Goal: Communication & Community: Answer question/provide support

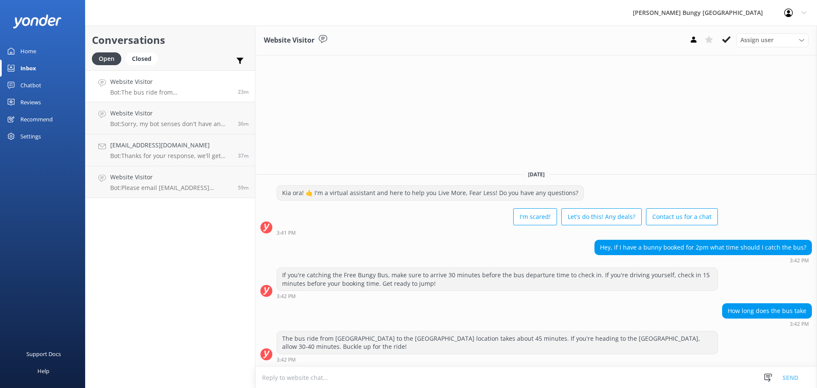
click at [744, 98] on div "Website Visitor Assign user Mike Voyce Michelle Gillard Tech Admin Dan Waugh Re…" at bounding box center [536, 207] width 562 height 362
click at [183, 189] on p "Bot: Please email [EMAIL_ADDRESS][DOMAIN_NAME], and we will be able to help. Ju…" at bounding box center [173, 188] width 126 height 8
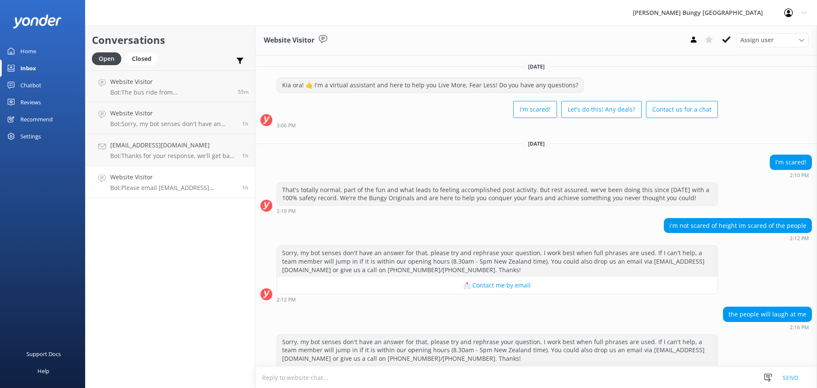
scroll to position [181, 0]
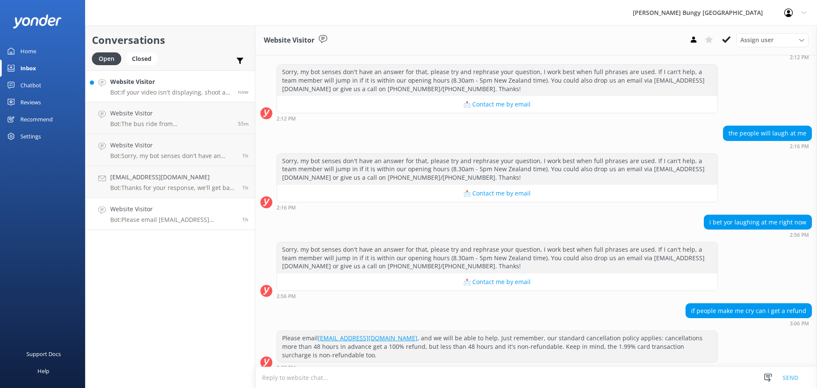
click at [191, 86] on h4 "Website Visitor" at bounding box center [170, 81] width 121 height 9
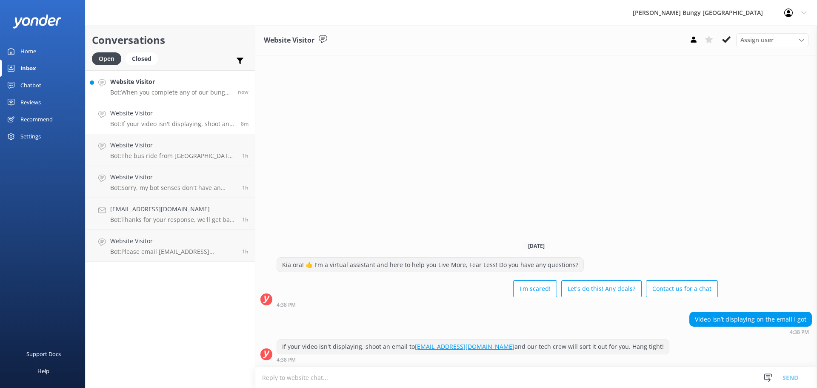
click at [134, 83] on h4 "Website Visitor" at bounding box center [170, 81] width 121 height 9
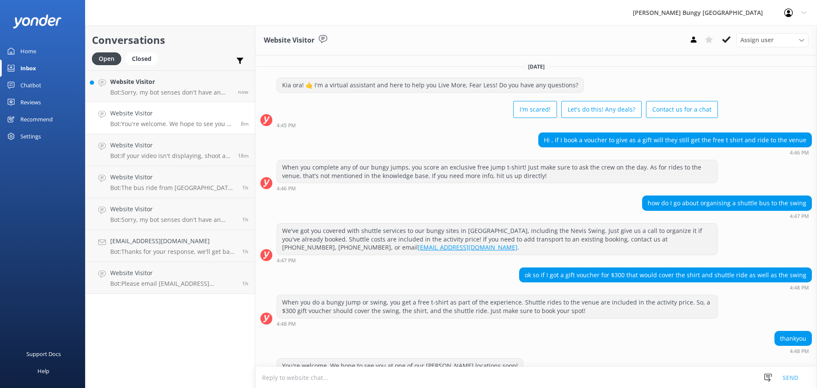
scroll to position [19, 0]
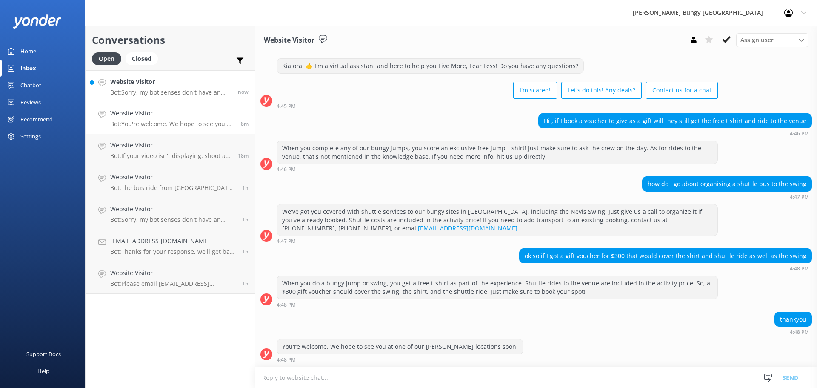
click at [156, 85] on h4 "Website Visitor" at bounding box center [170, 81] width 121 height 9
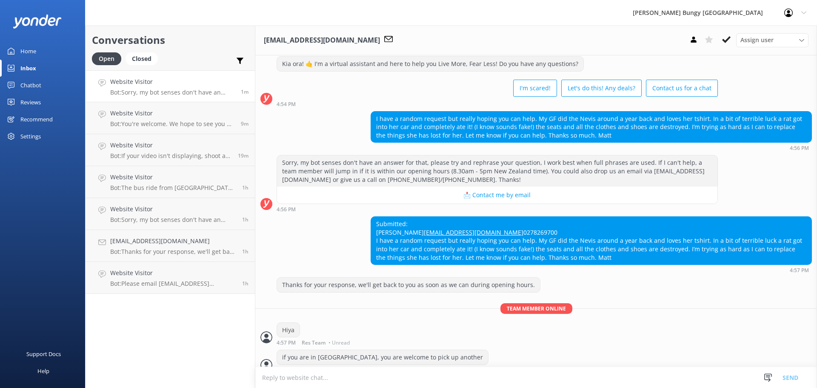
scroll to position [49, 0]
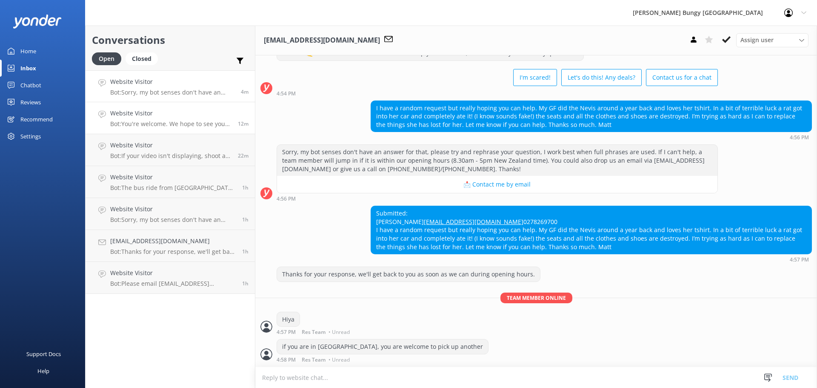
click at [187, 126] on p "Bot: You're welcome. We hope to see you at one of our [PERSON_NAME] locations s…" at bounding box center [170, 124] width 121 height 8
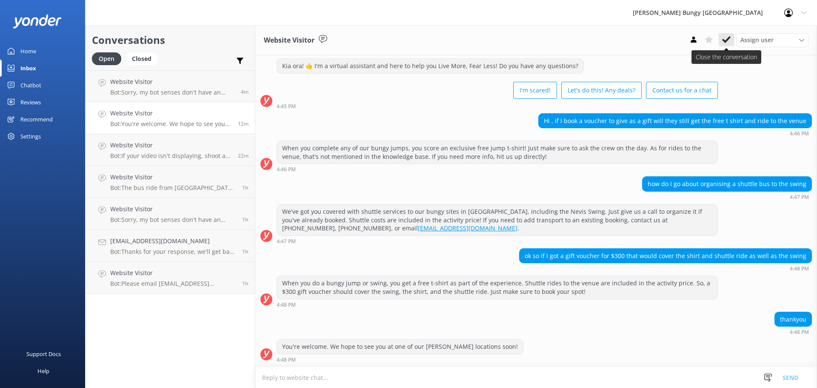
click at [726, 37] on icon at bounding box center [726, 39] width 9 height 9
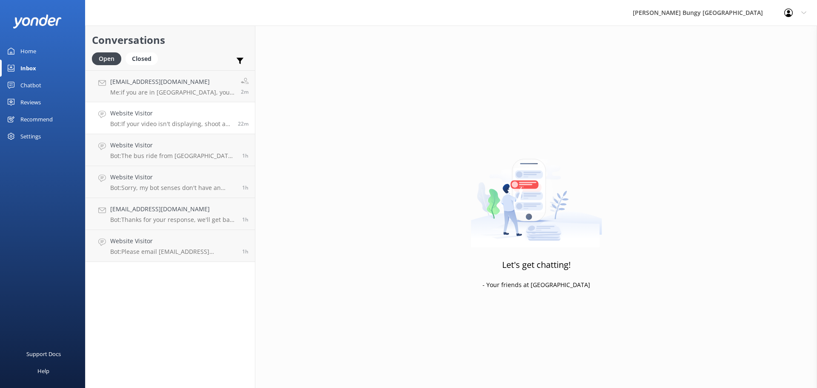
click at [163, 121] on p "Bot: If your video isn't displaying, shoot an email to [EMAIL_ADDRESS][DOMAIN_N…" at bounding box center [170, 124] width 121 height 8
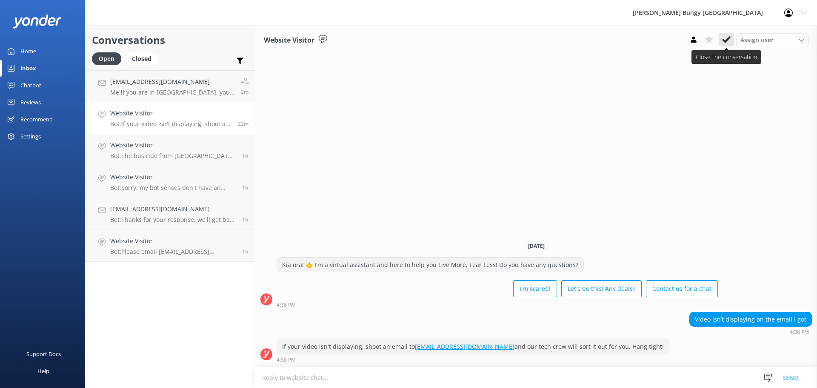
click at [722, 41] on icon at bounding box center [726, 39] width 9 height 9
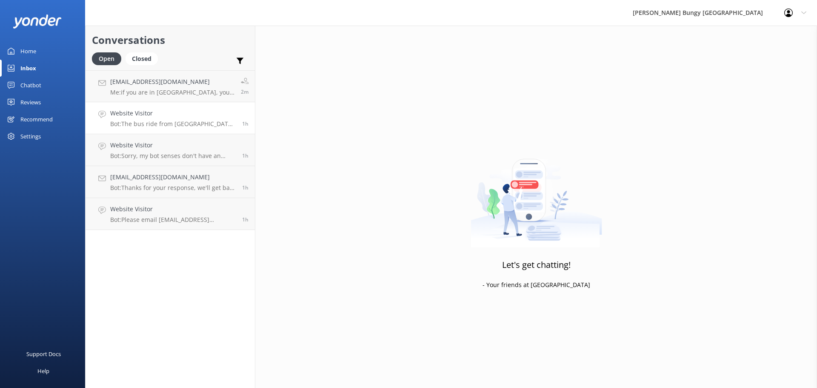
click at [225, 125] on p "Bot: The bus ride from [GEOGRAPHIC_DATA] to the [GEOGRAPHIC_DATA] location take…" at bounding box center [173, 124] width 126 height 8
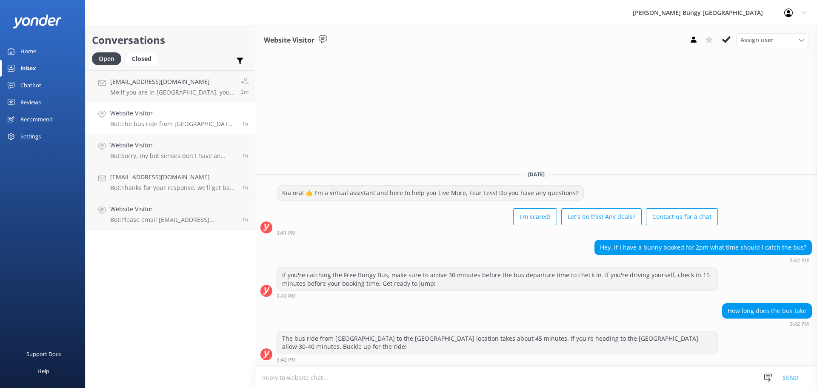
click at [735, 42] on div "Assign user [PERSON_NAME] [PERSON_NAME] Tech Admin [PERSON_NAME] Res Team Alann…" at bounding box center [747, 40] width 123 height 14
click at [732, 42] on button at bounding box center [726, 39] width 15 height 13
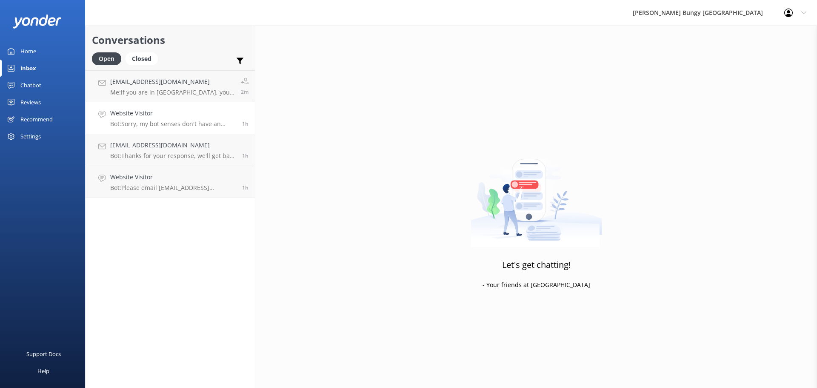
click at [193, 125] on p "Bot: Sorry, my bot senses don't have an answer for that, please try and rephras…" at bounding box center [173, 124] width 126 height 8
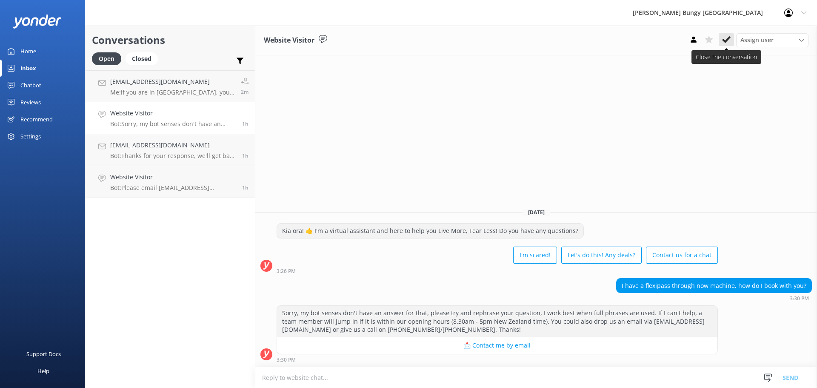
click at [732, 37] on button at bounding box center [726, 39] width 15 height 13
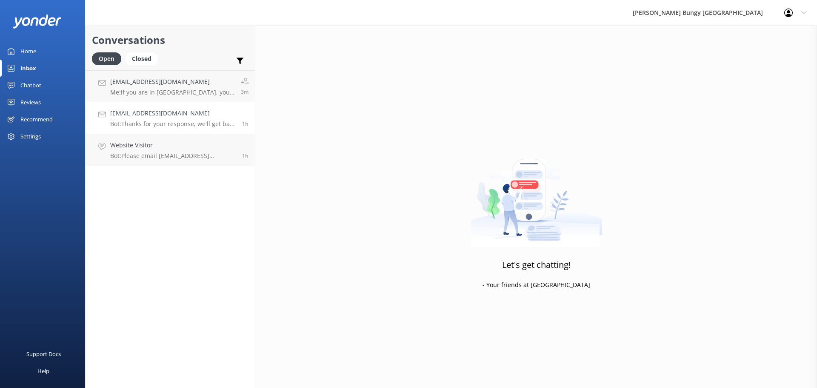
click at [185, 123] on p "Bot: Thanks for your response, we'll get back to you as soon as we can during o…" at bounding box center [173, 124] width 126 height 8
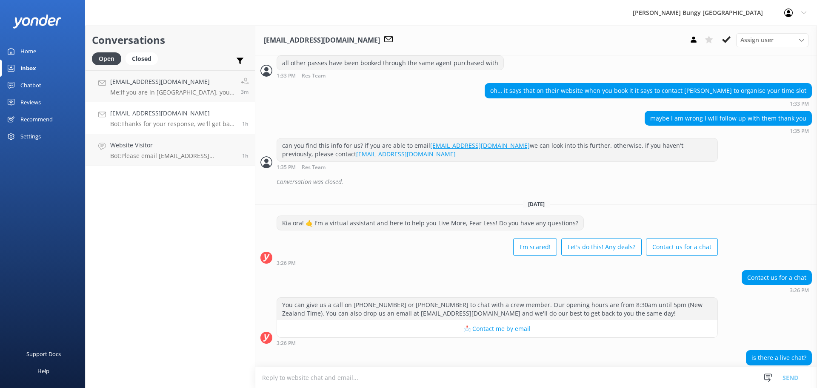
scroll to position [932, 0]
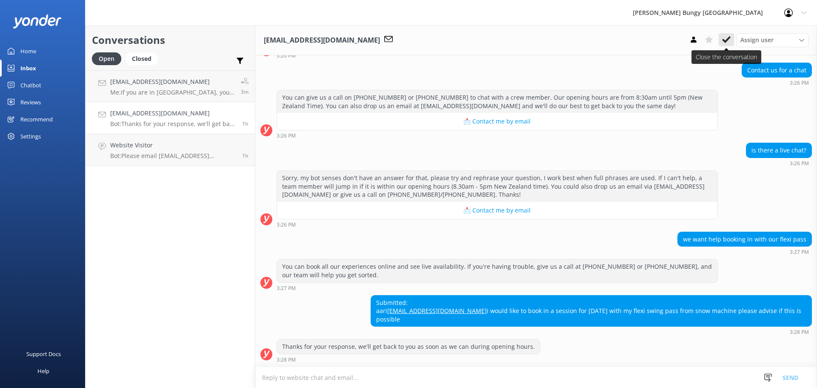
click at [730, 41] on icon at bounding box center [726, 39] width 9 height 9
